Goal: Find specific page/section: Find specific page/section

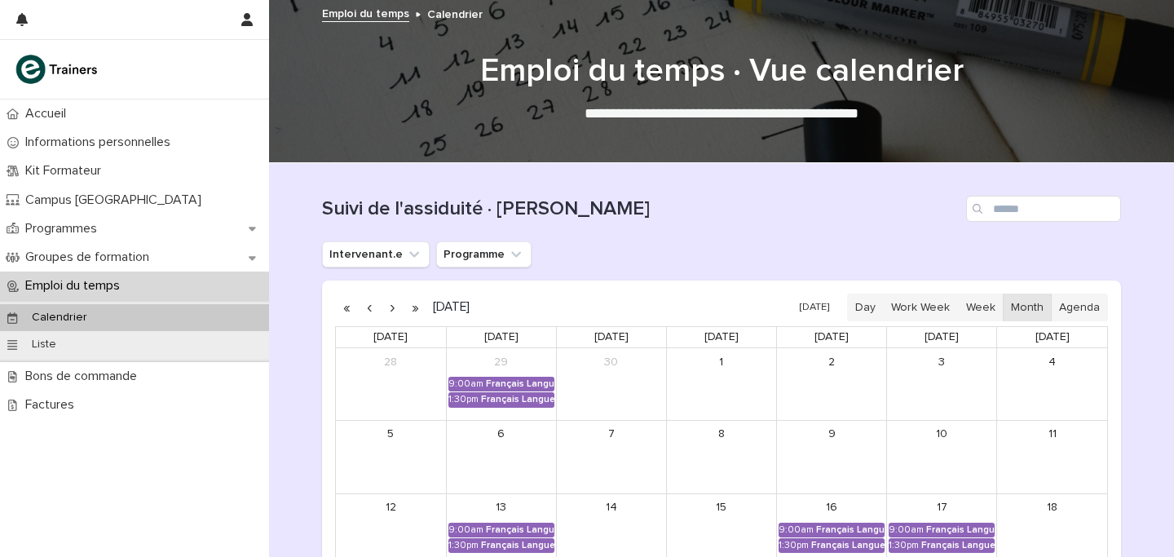
scroll to position [223, 0]
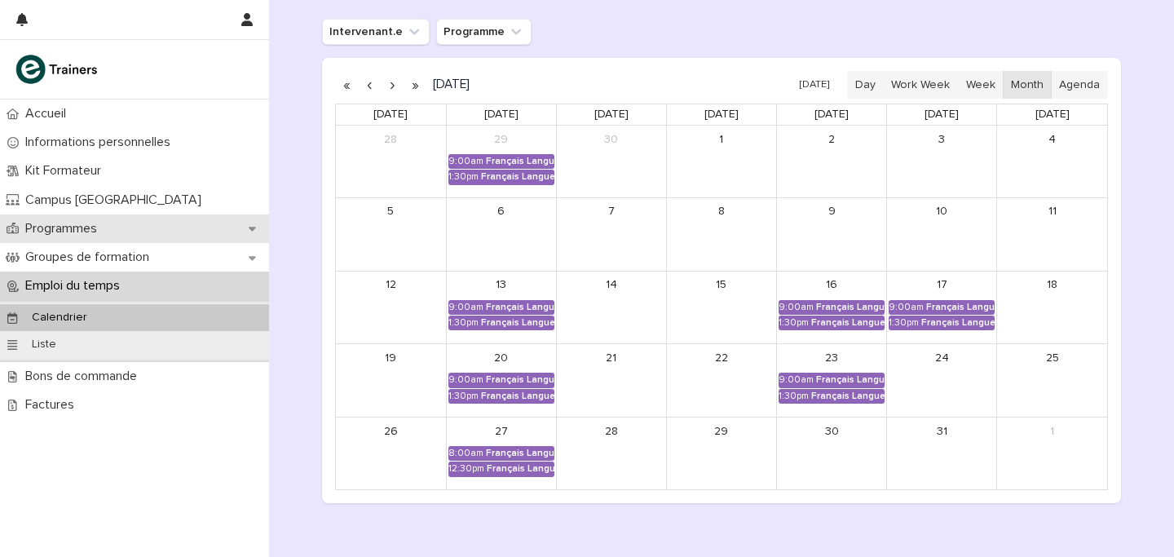
click at [118, 237] on div "Programmes" at bounding box center [134, 228] width 269 height 29
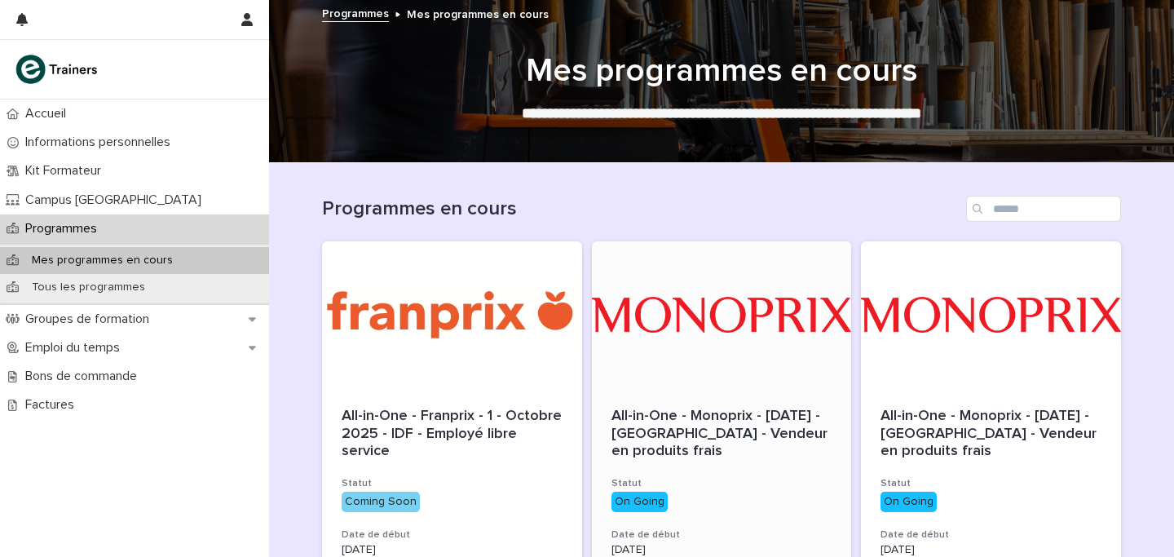
click at [672, 300] on div at bounding box center [722, 314] width 260 height 147
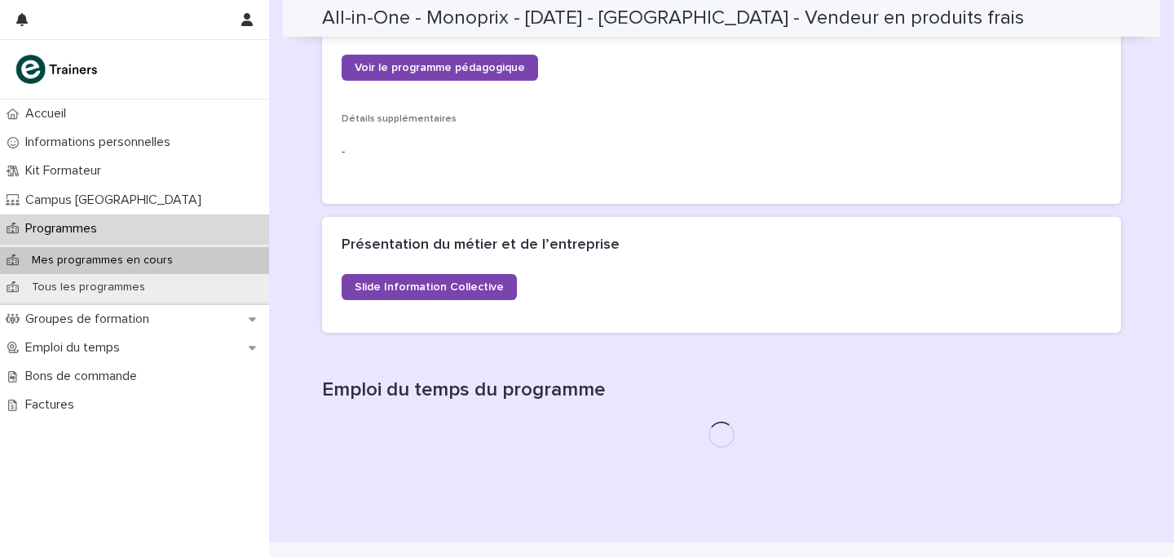
scroll to position [781, 0]
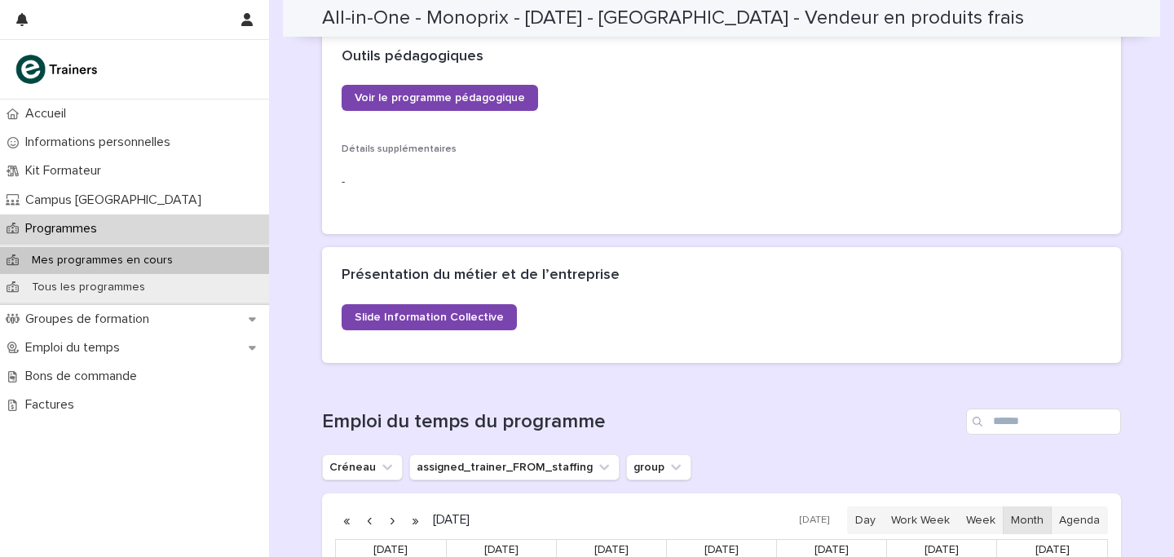
scroll to position [575, 0]
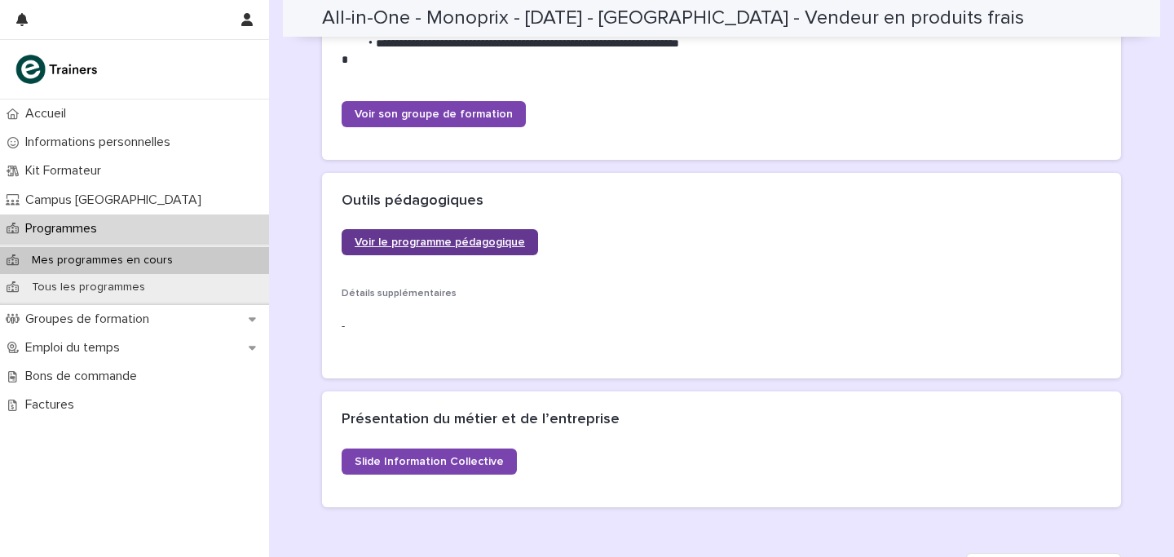
click at [493, 243] on span "Voir le programme pédagogique" at bounding box center [440, 241] width 170 height 11
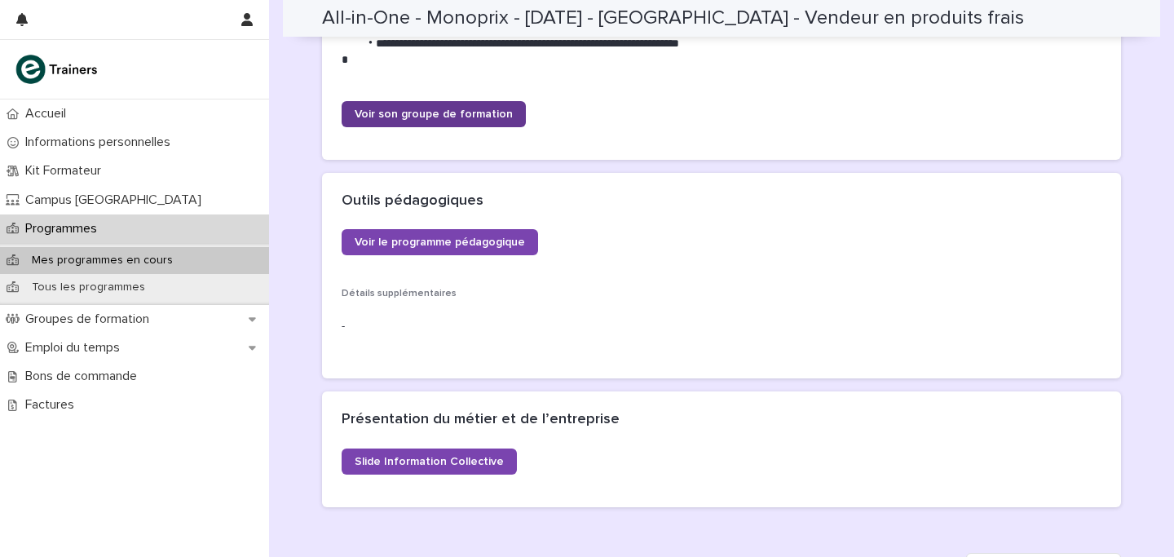
click at [488, 111] on span "Voir son groupe de formation" at bounding box center [434, 113] width 158 height 11
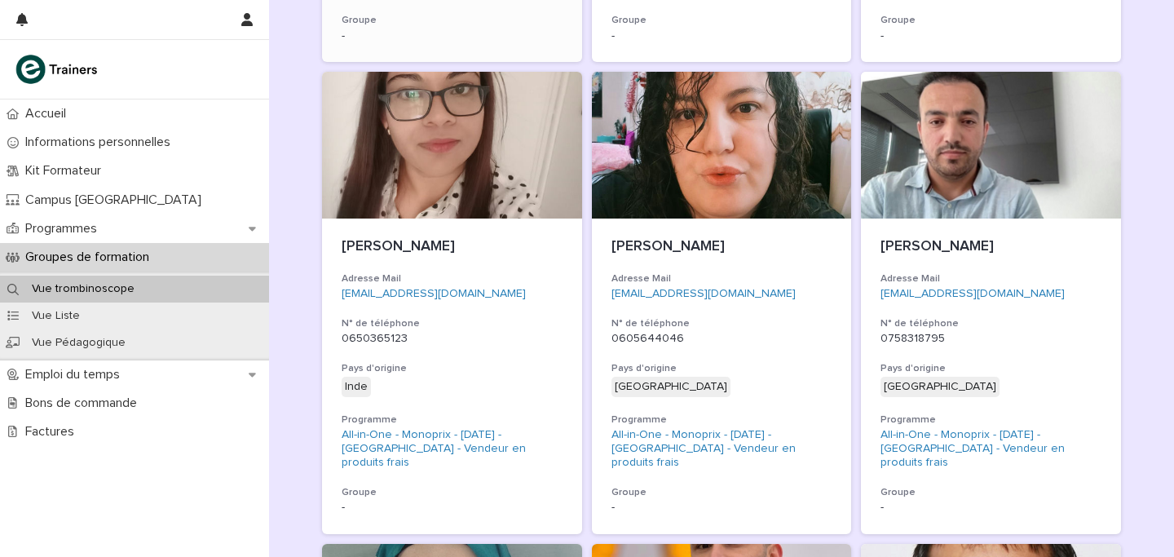
scroll to position [1147, 0]
